Goal: Find specific page/section: Find specific page/section

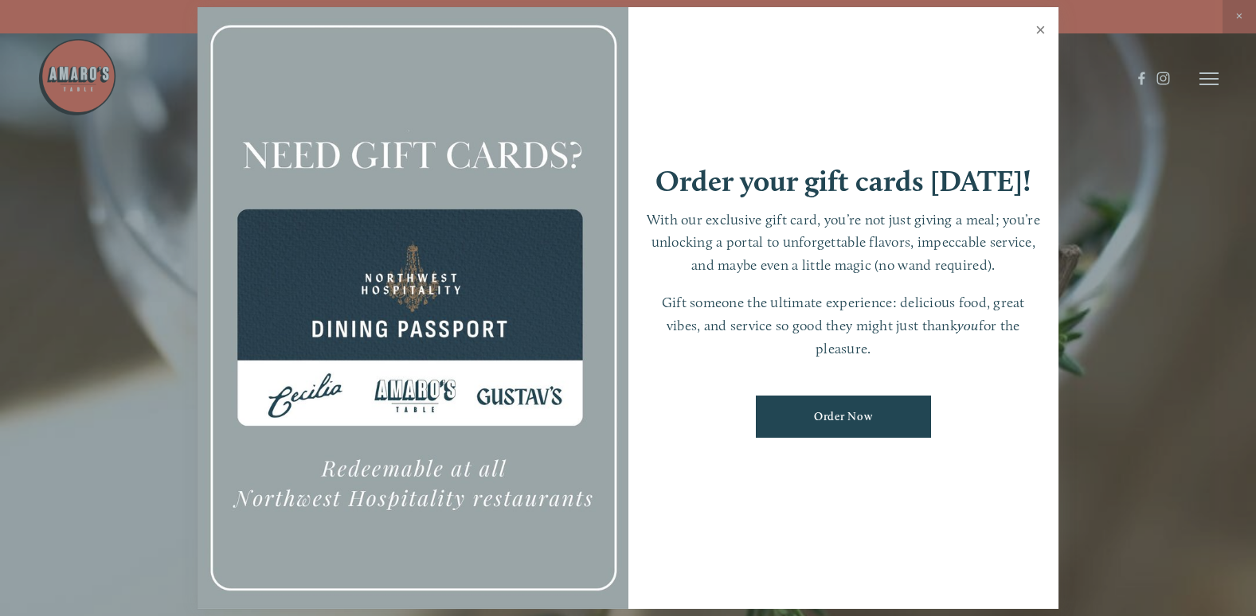
click at [1039, 26] on link "Close" at bounding box center [1040, 32] width 31 height 45
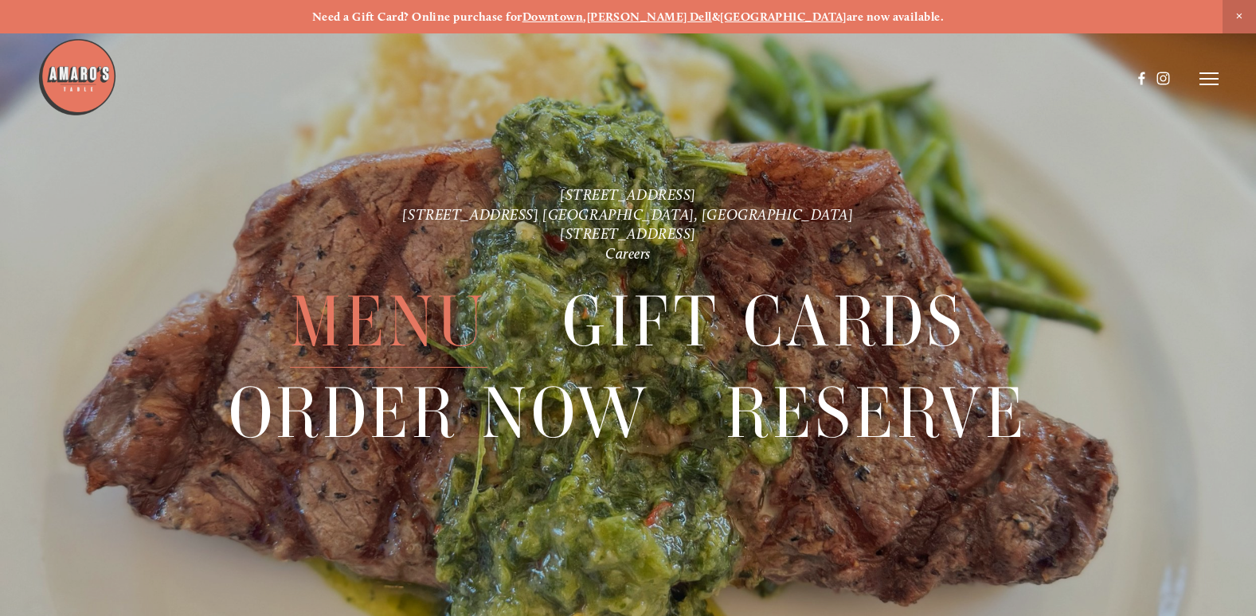
click at [389, 304] on span "Menu" at bounding box center [388, 322] width 197 height 92
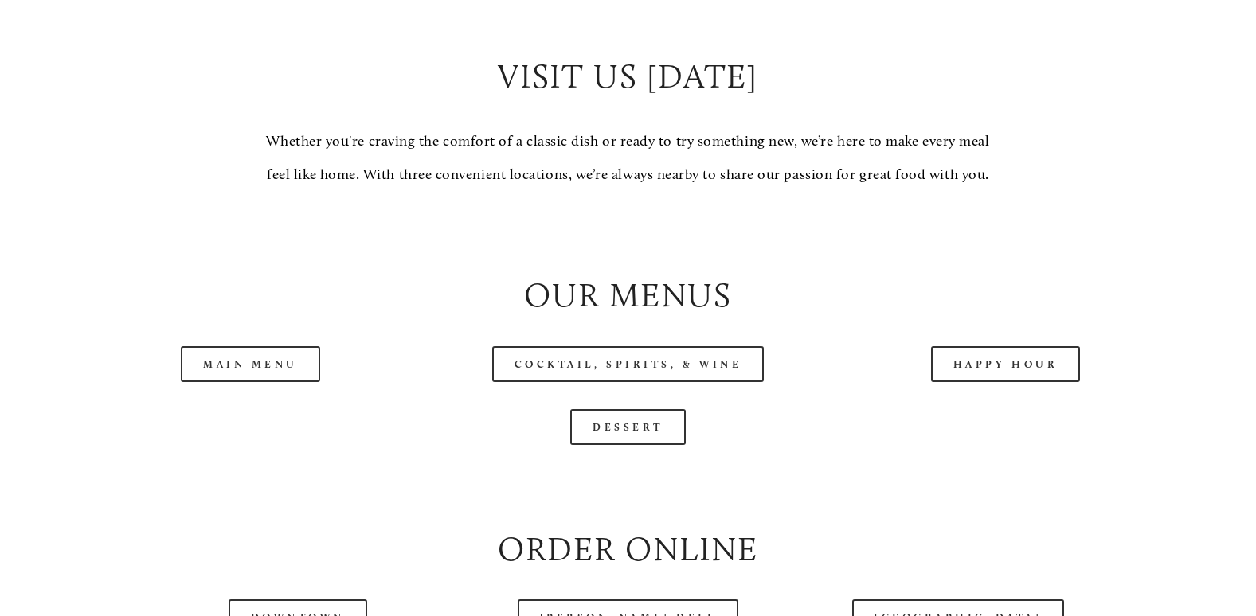
scroll to position [1593, 0]
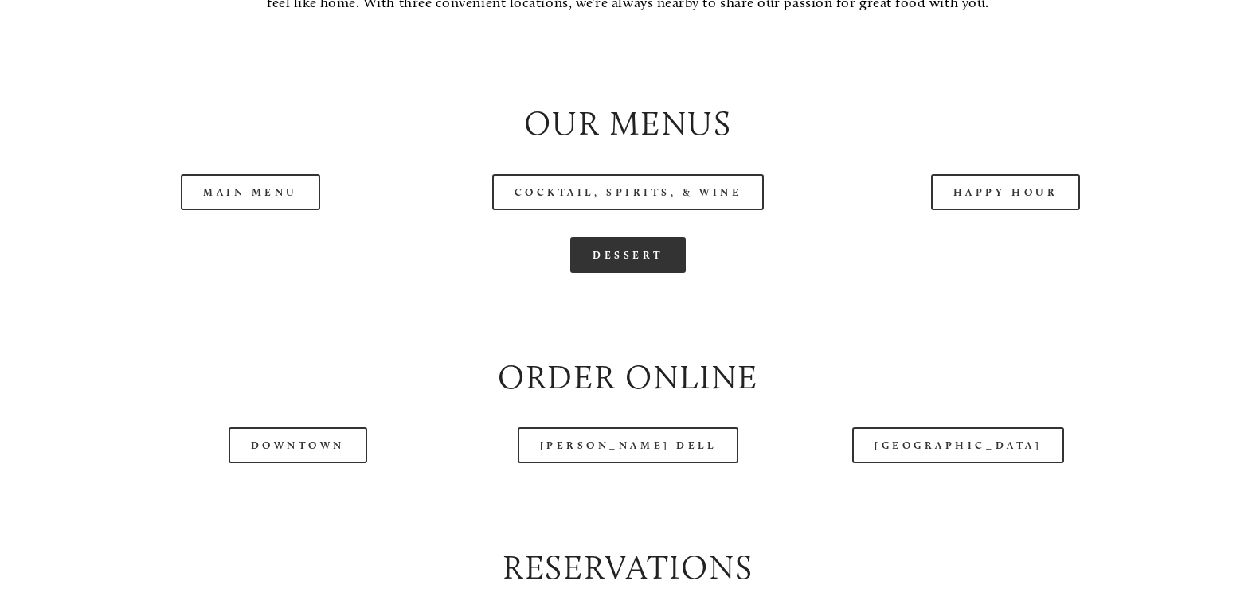
click at [631, 273] on link "Dessert" at bounding box center [627, 255] width 115 height 36
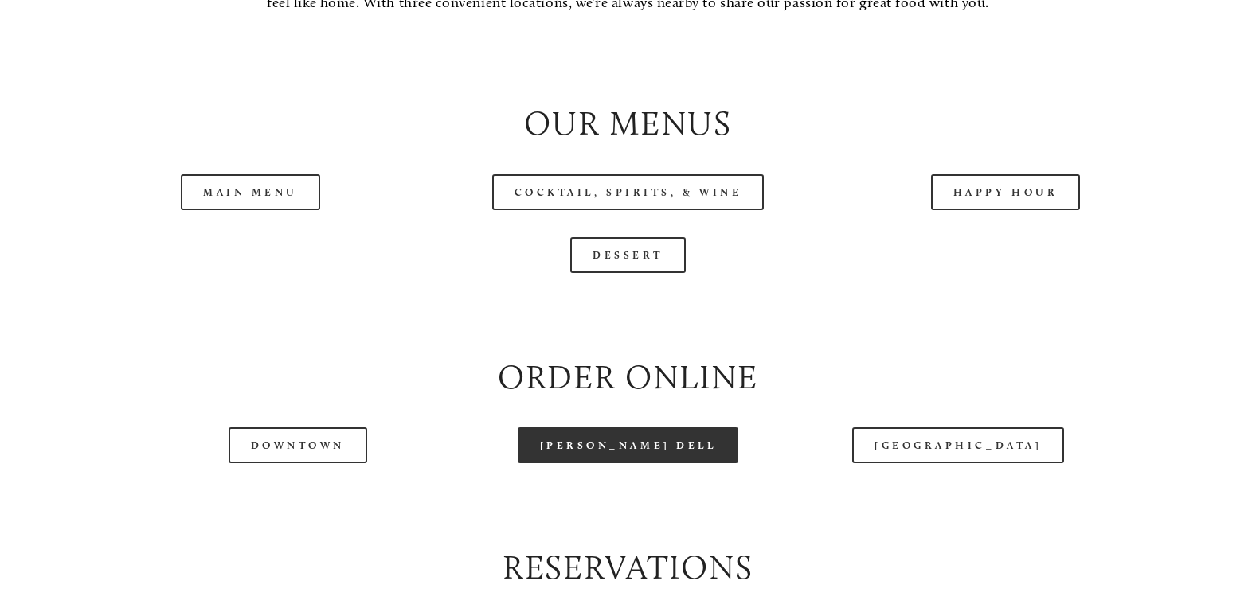
click at [617, 463] on link "[PERSON_NAME] Dell" at bounding box center [628, 446] width 221 height 36
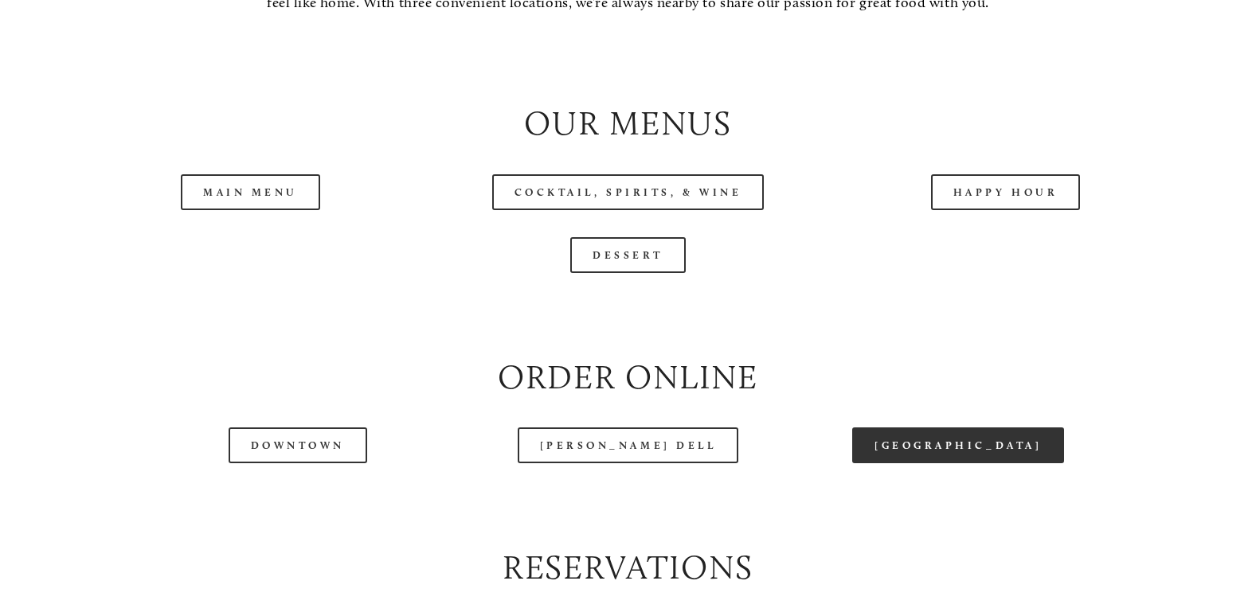
click at [936, 463] on link "[GEOGRAPHIC_DATA]" at bounding box center [958, 446] width 212 height 36
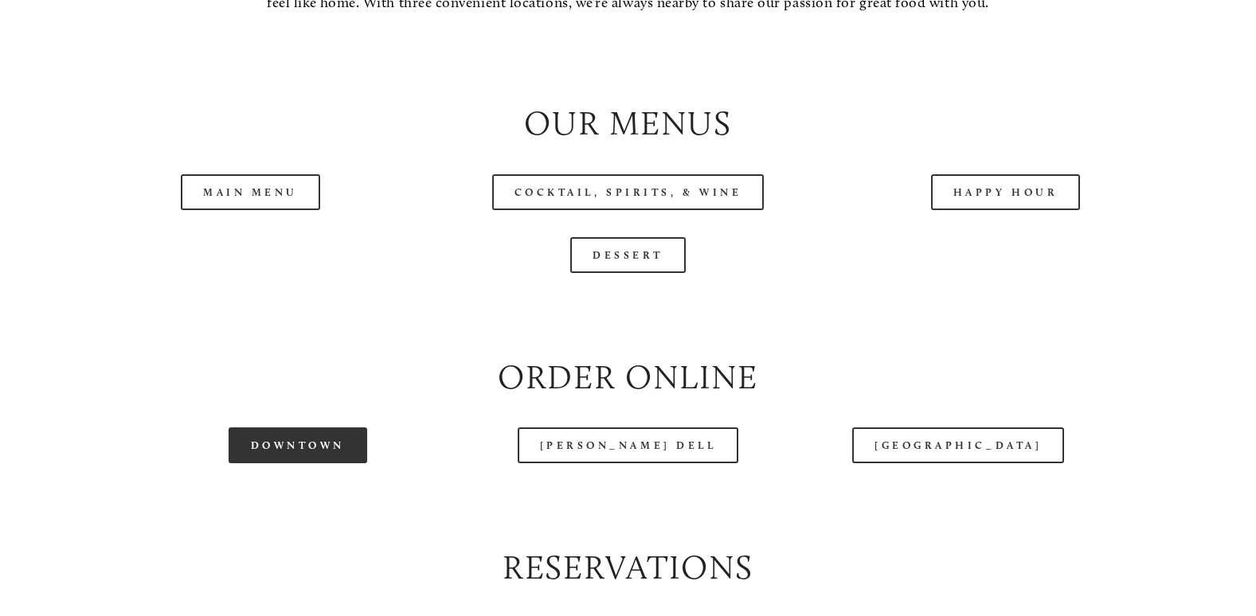
click at [293, 463] on link "Downtown" at bounding box center [298, 446] width 139 height 36
